Goal: Task Accomplishment & Management: Manage account settings

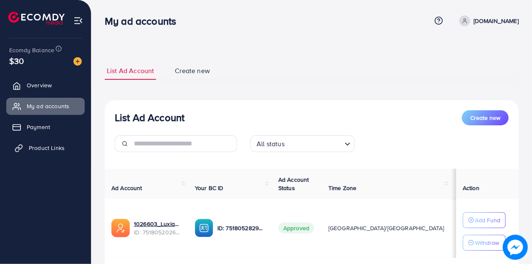
click at [46, 154] on link "Product Links" at bounding box center [45, 147] width 78 height 17
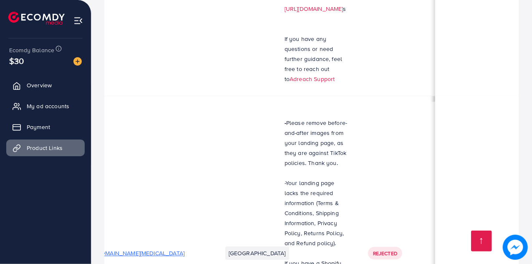
scroll to position [0, 34]
click at [34, 102] on span "My ad accounts" at bounding box center [50, 106] width 43 height 8
